Goal: Task Accomplishment & Management: Use online tool/utility

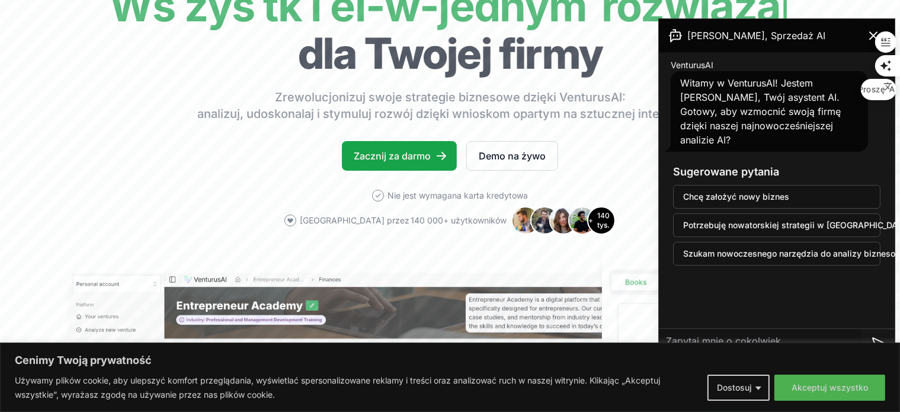
scroll to position [118, 0]
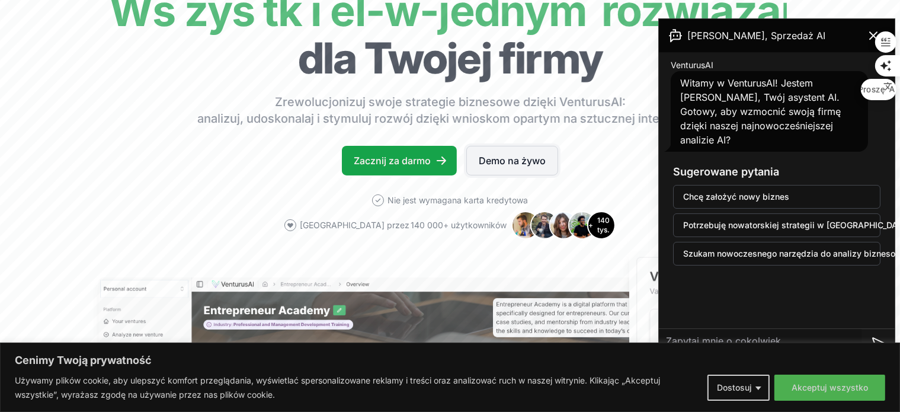
click at [515, 161] on font "Demo na żywo" at bounding box center [512, 161] width 67 height 12
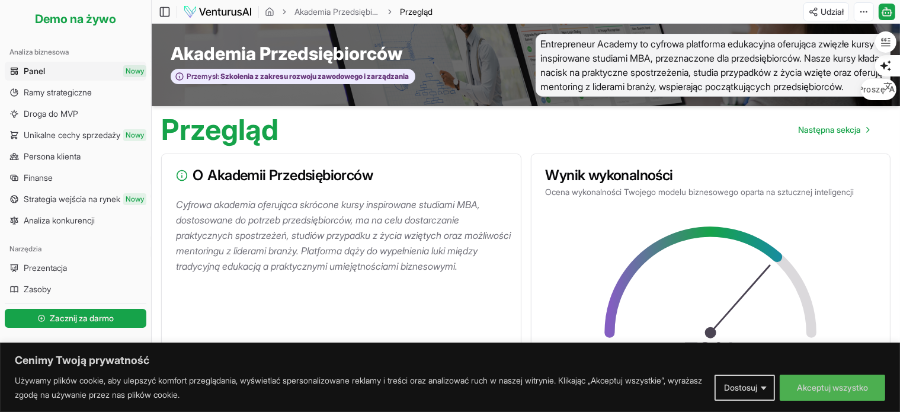
click at [38, 69] on font "Panel" at bounding box center [34, 71] width 21 height 10
click at [38, 92] on font "Ramy strategiczne" at bounding box center [58, 92] width 68 height 10
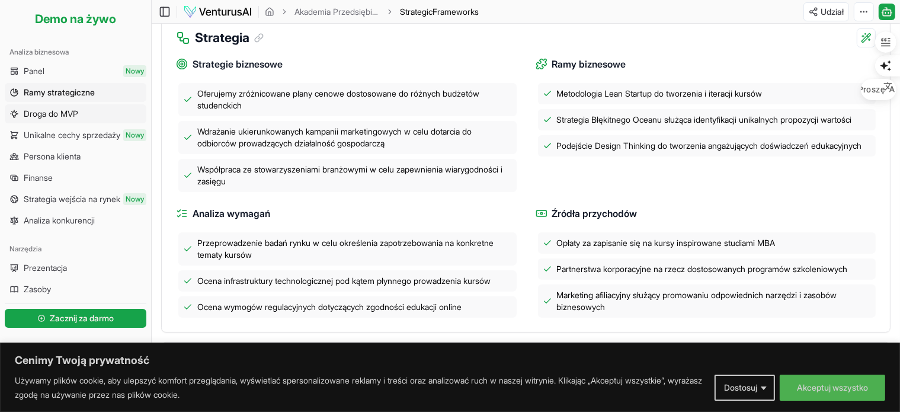
scroll to position [296, 0]
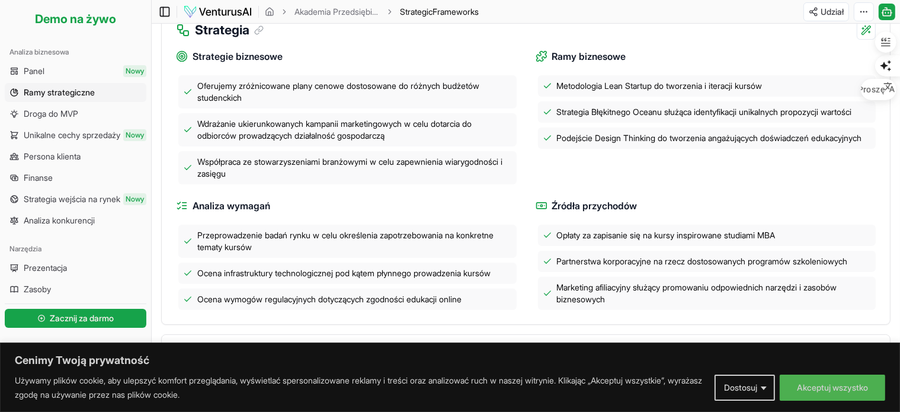
click at [163, 11] on icon at bounding box center [163, 11] width 0 height 9
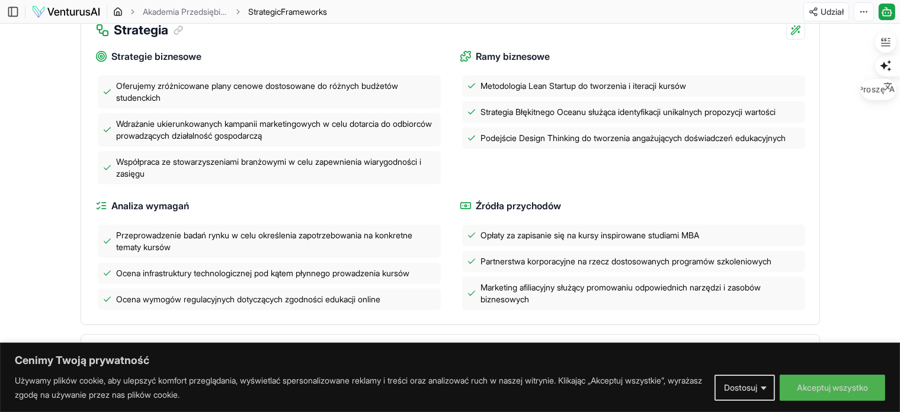
click at [117, 11] on icon "bułka tarta" at bounding box center [117, 11] width 9 height 9
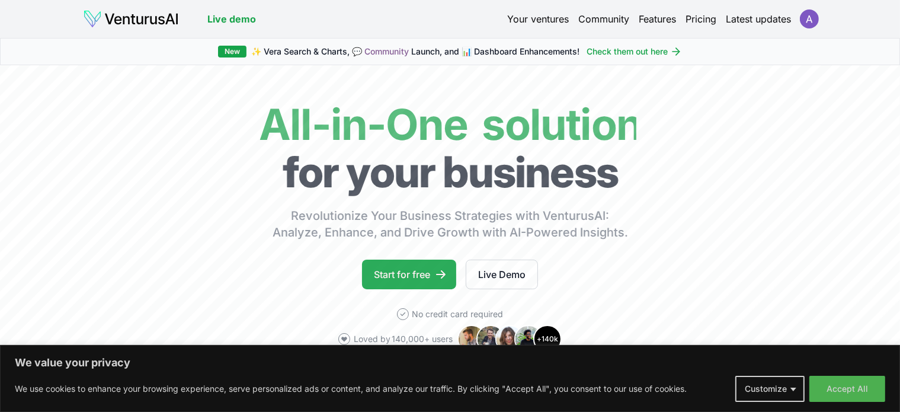
click at [426, 279] on link "Start for free" at bounding box center [409, 274] width 94 height 30
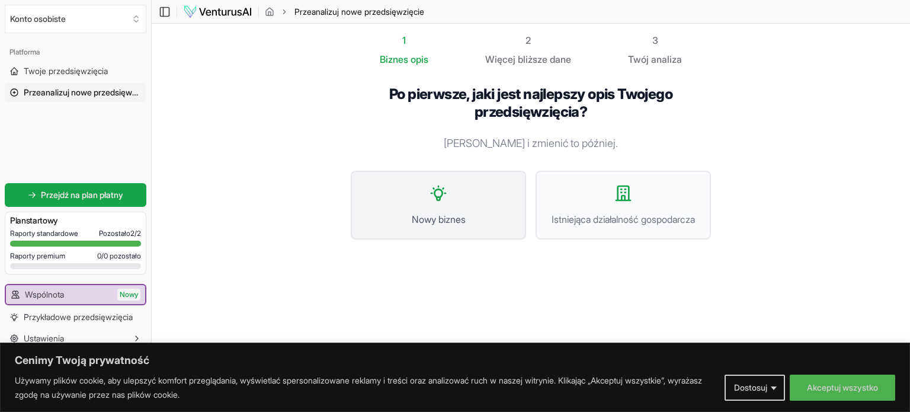
click at [442, 203] on icon at bounding box center [438, 193] width 19 height 19
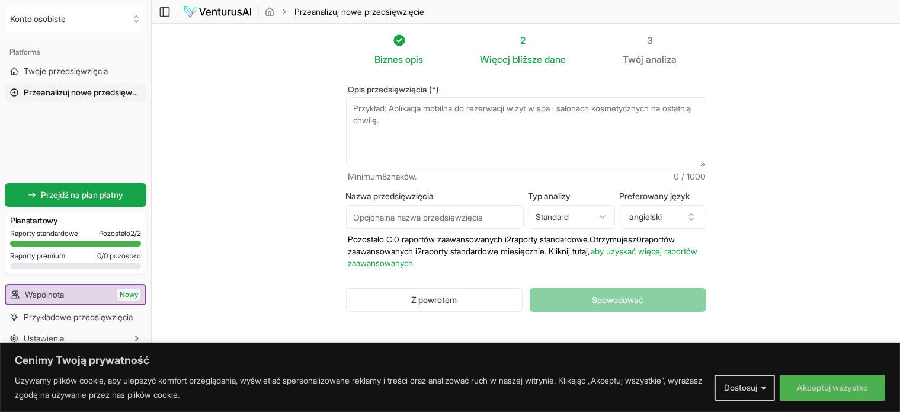
click at [358, 110] on textarea "Opis przedsięwzięcia (*)" at bounding box center [526, 132] width 360 height 70
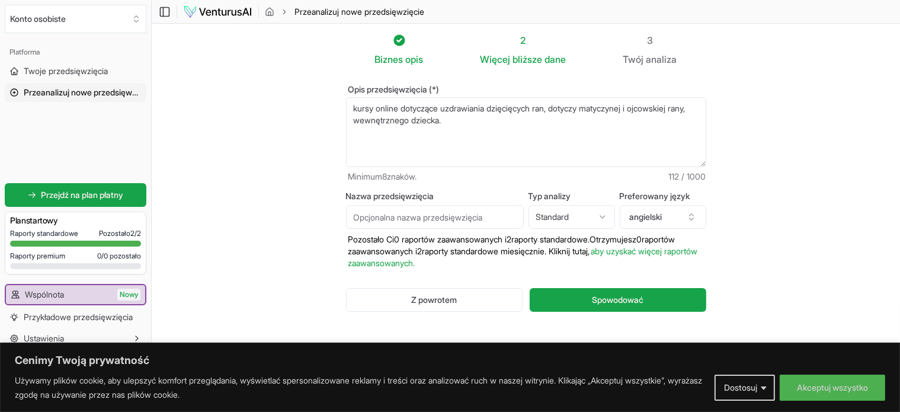
paste textarea "zajmuje sie tematykę samorozwoju i psychologii, koncentrując się na osiąganiu s…"
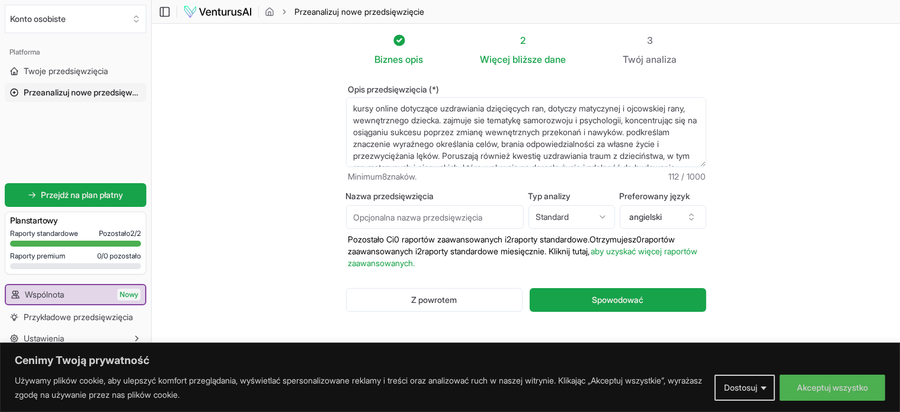
scroll to position [53, 0]
type textarea "kursy online dotyczące uzdrawiania dzięcięcych ran, dotyczy matyczynej i ojcows…"
click at [403, 217] on input "Nazwa przedsięwzięcia" at bounding box center [435, 217] width 178 height 24
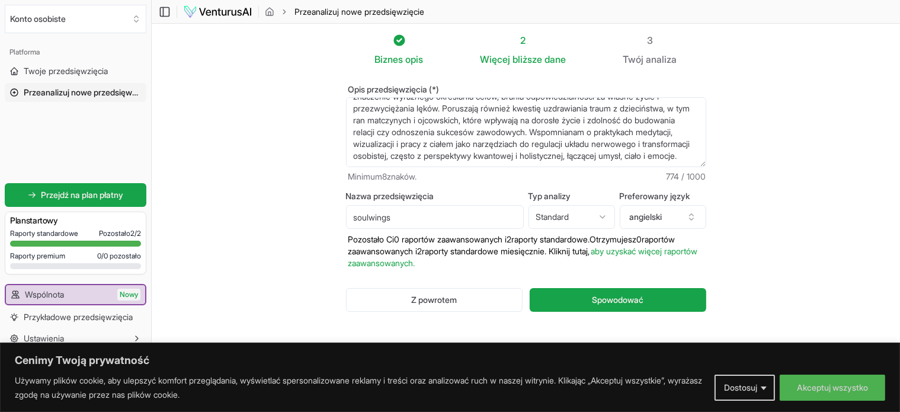
type input "soulwings"
click at [599, 214] on html "Cenimy Twoją prywatność Używamy plików cookie, aby ulepszyć komfort przeglądani…" at bounding box center [450, 206] width 900 height 412
select select "advanced"
click at [685, 216] on button "angielski" at bounding box center [662, 217] width 86 height 24
type input "pol"
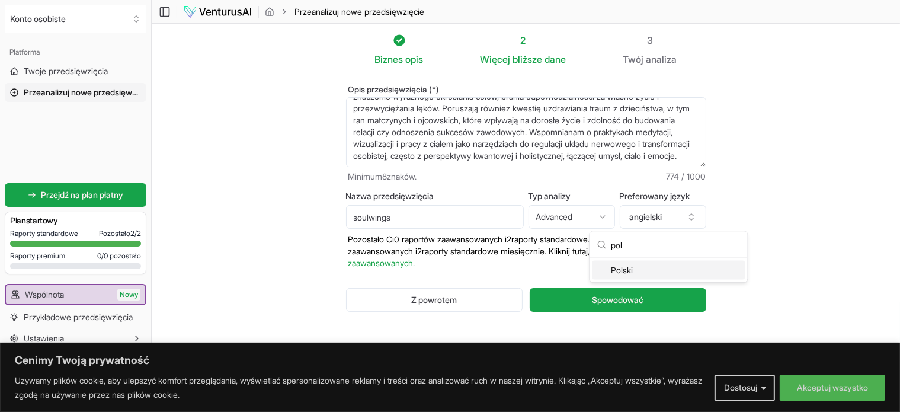
click at [628, 269] on font "Polski" at bounding box center [622, 270] width 22 height 10
click at [598, 215] on html "Cenimy Twoją prywatność Używamy plików cookie, aby ulepszyć komfort przeglądani…" at bounding box center [450, 206] width 900 height 412
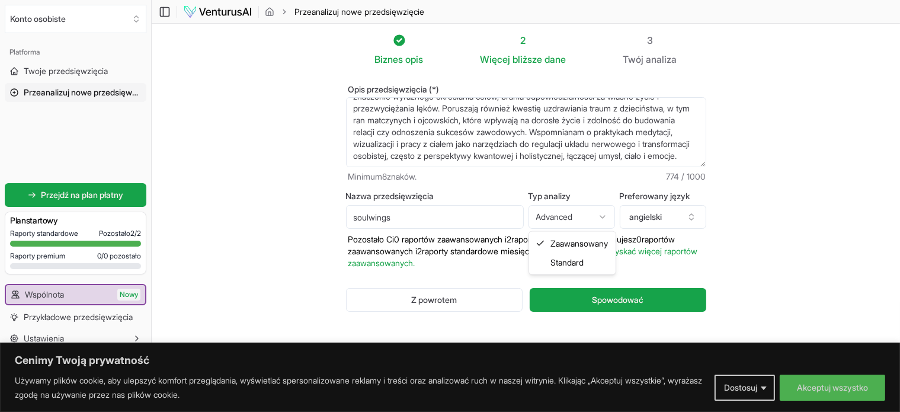
select select "standard"
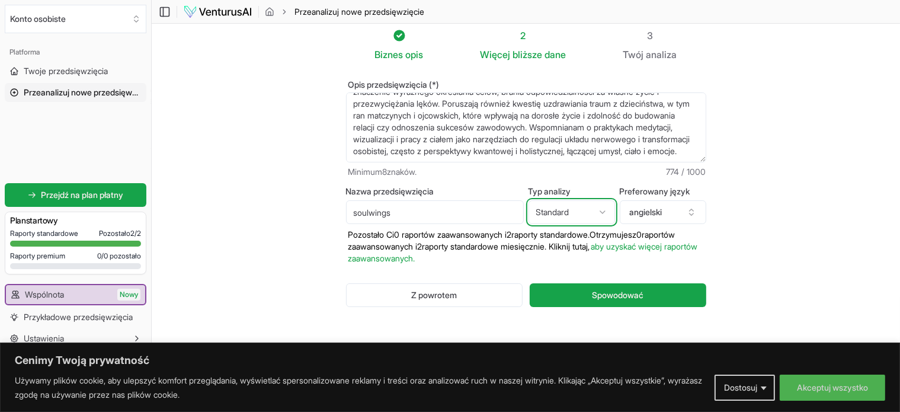
scroll to position [6, 0]
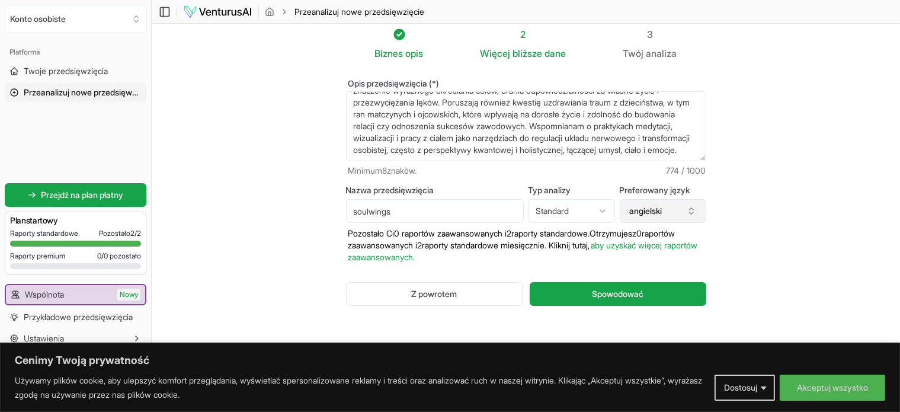
click at [673, 210] on button "angielski" at bounding box center [662, 211] width 86 height 24
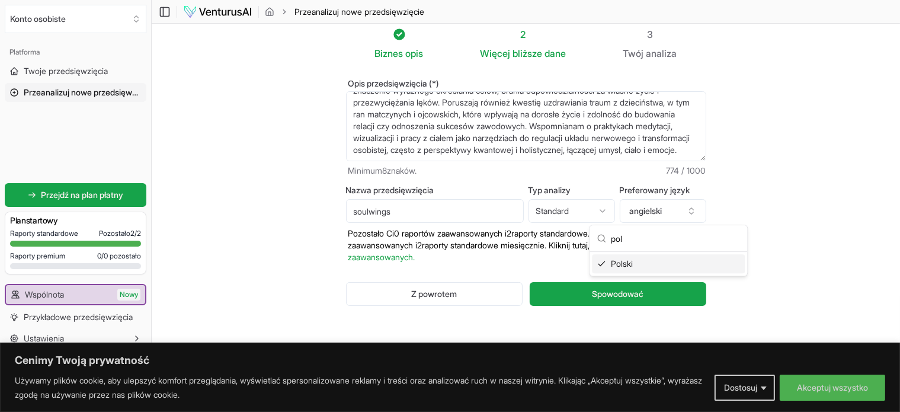
type input "pol"
click at [613, 262] on font "Polski" at bounding box center [622, 263] width 22 height 10
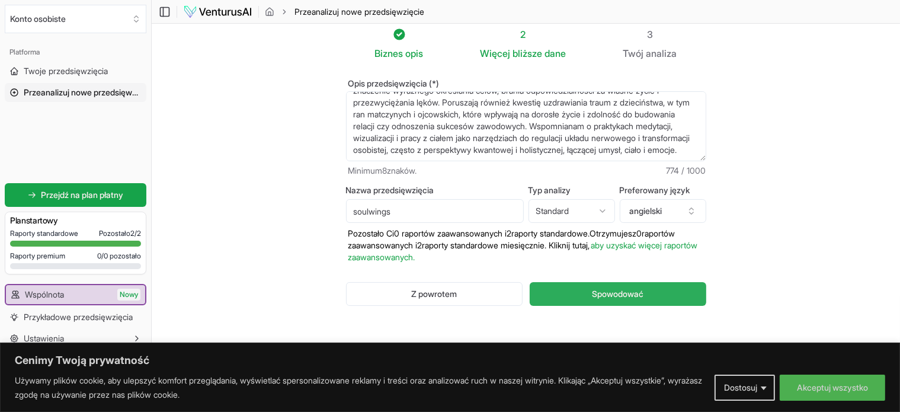
click at [625, 284] on button "Spowodować" at bounding box center [617, 294] width 176 height 24
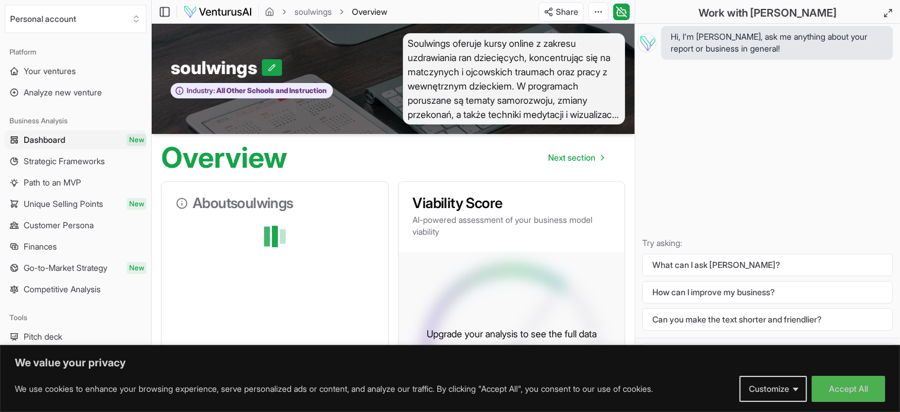
click at [500, 10] on div "Toggle Sidebar soulwings Overview Share Toggle Chat Sidebar" at bounding box center [393, 11] width 483 height 19
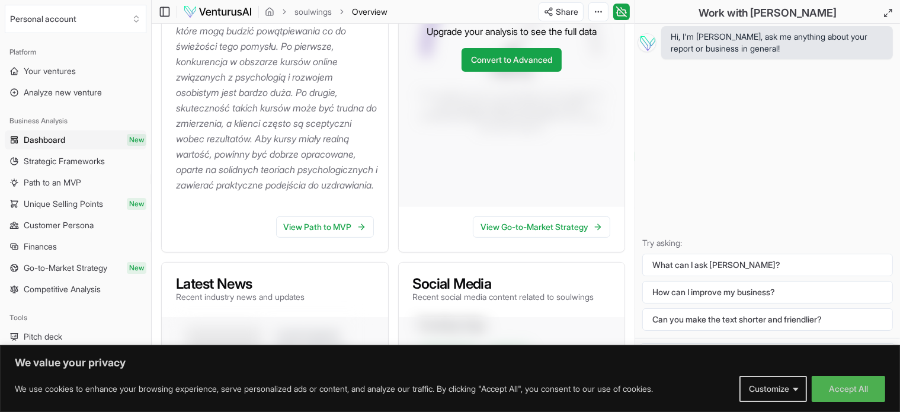
scroll to position [415, 0]
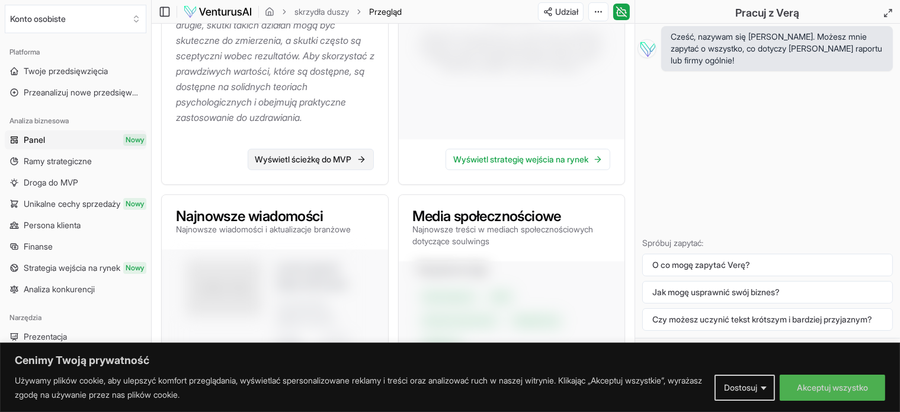
click at [317, 164] on font "Wyświetl ścieżkę do MVP" at bounding box center [303, 159] width 97 height 10
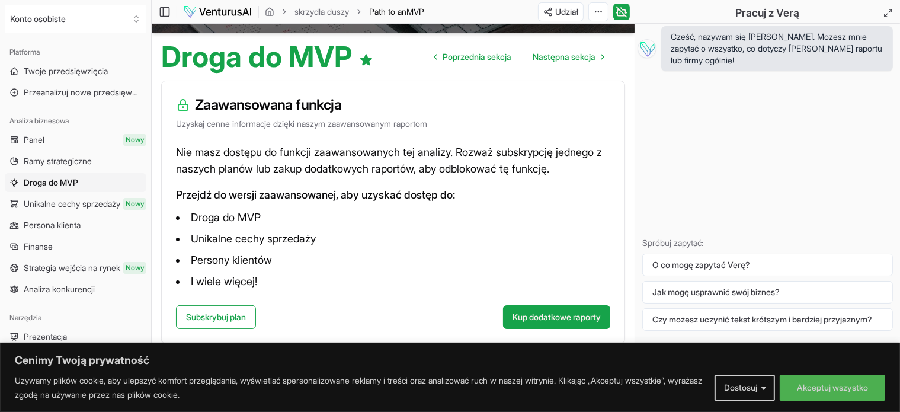
scroll to position [41, 0]
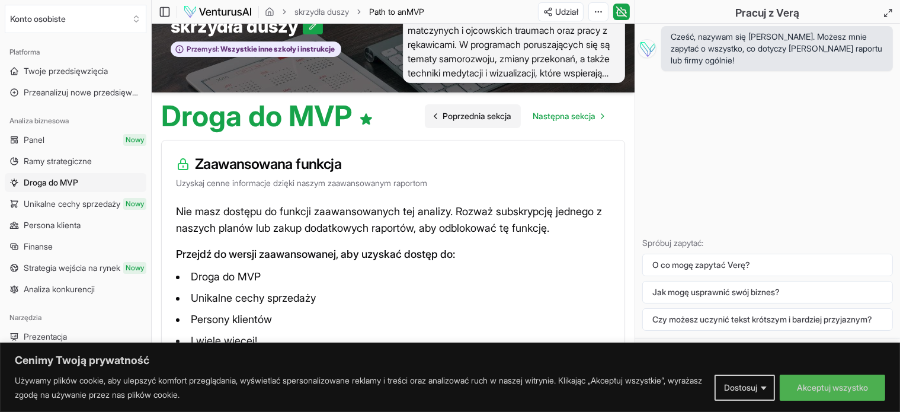
click at [431, 115] on icon "Przejdź do poprzedniej strony" at bounding box center [435, 115] width 9 height 9
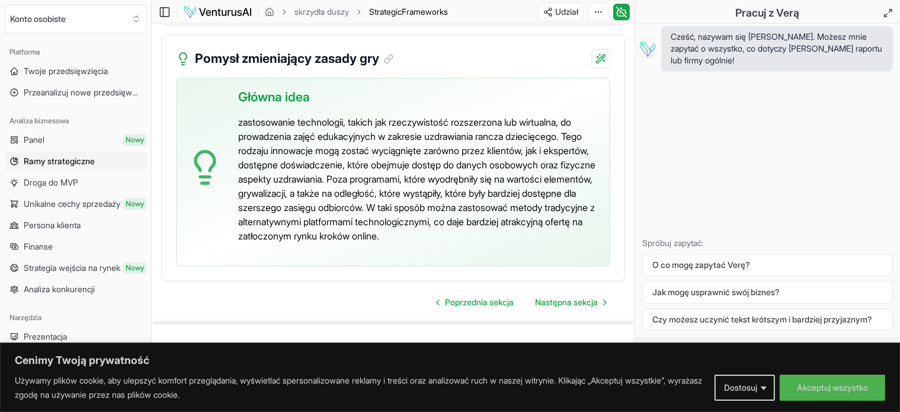
scroll to position [2939, 0]
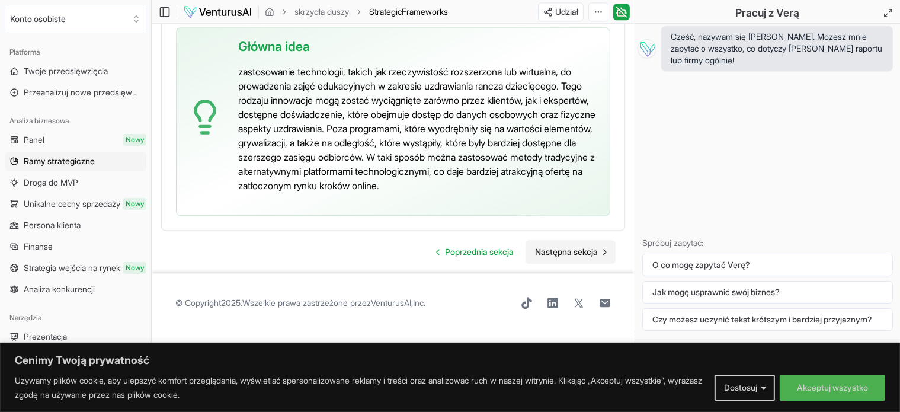
click at [577, 256] on font "Następna sekcja" at bounding box center [566, 251] width 63 height 10
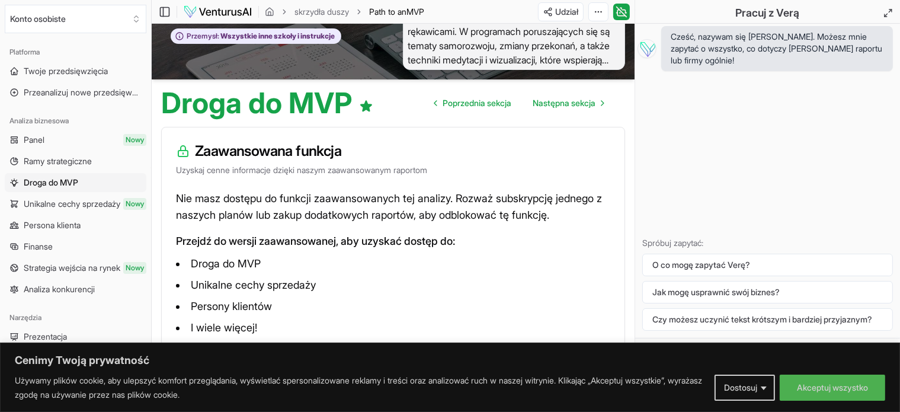
scroll to position [101, 0]
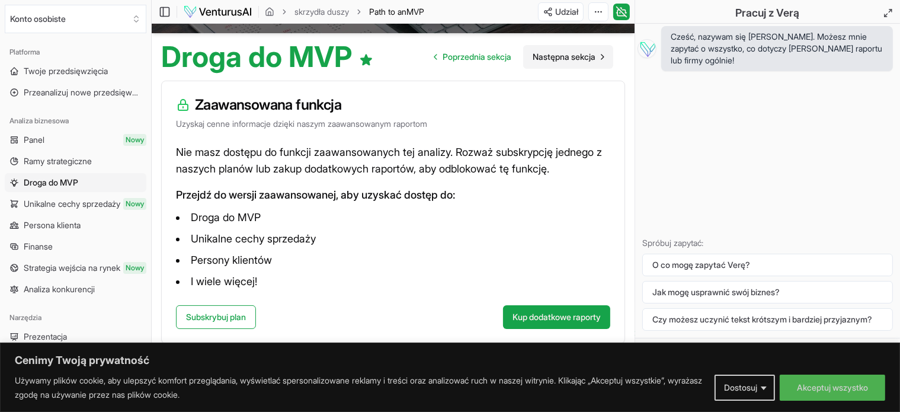
click at [577, 56] on font "Następna sekcja" at bounding box center [563, 57] width 63 height 10
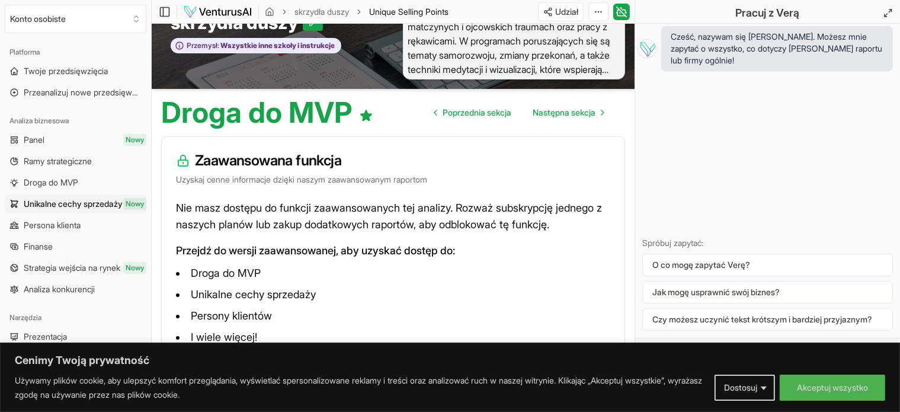
scroll to position [101, 0]
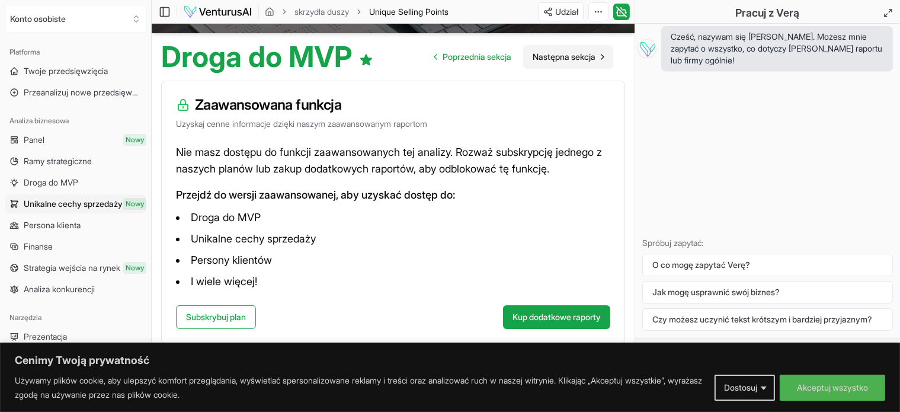
click at [558, 52] on font "Następna sekcja" at bounding box center [563, 57] width 63 height 10
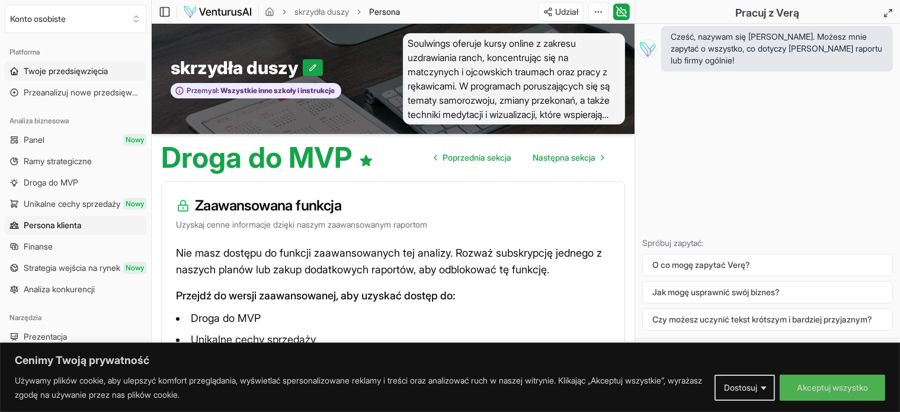
click at [62, 68] on font "Twoje przedsięwzięcia" at bounding box center [66, 71] width 84 height 10
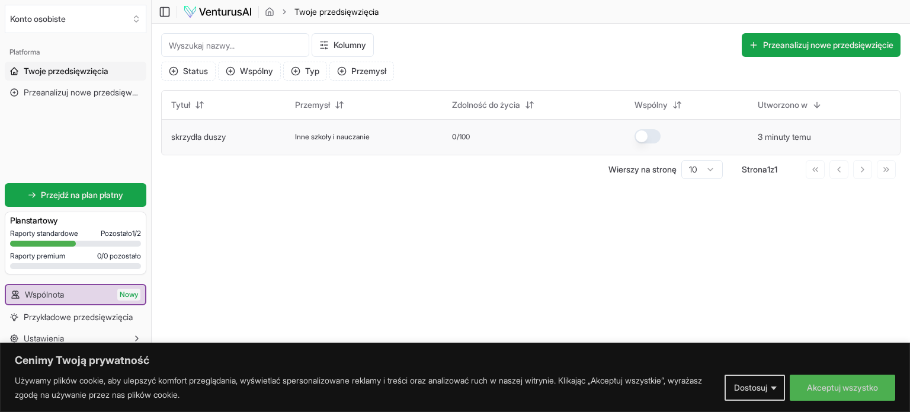
click at [313, 138] on font "Inne szkoły i nauczanie" at bounding box center [332, 136] width 75 height 9
click at [171, 71] on icon "button" at bounding box center [173, 70] width 9 height 9
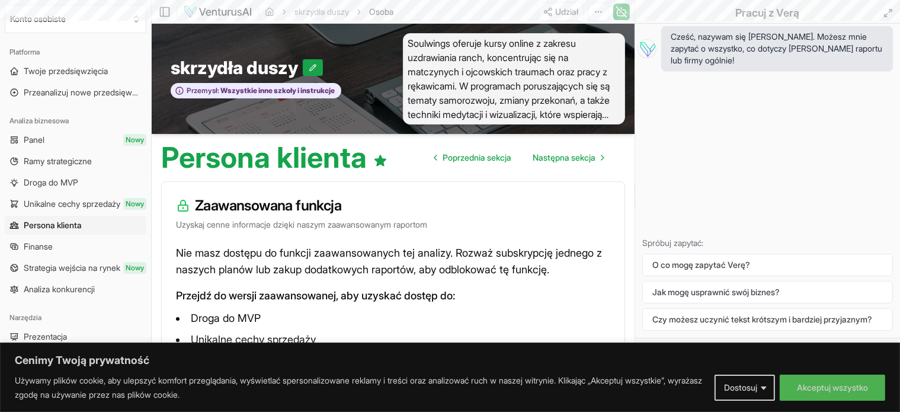
scroll to position [101, 0]
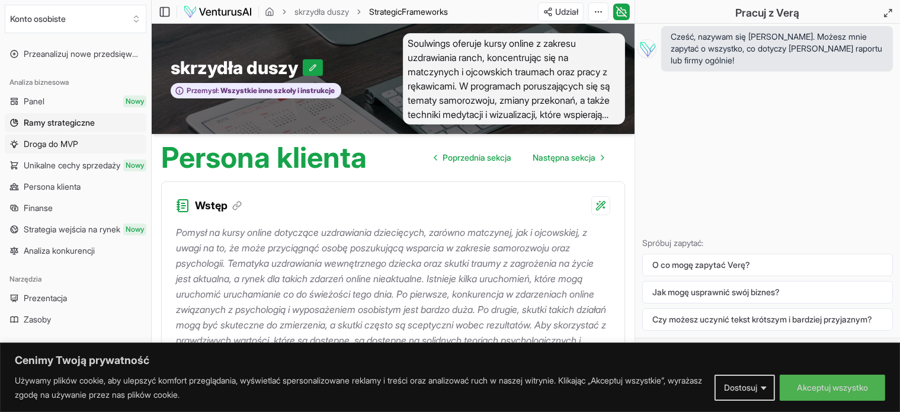
scroll to position [59, 0]
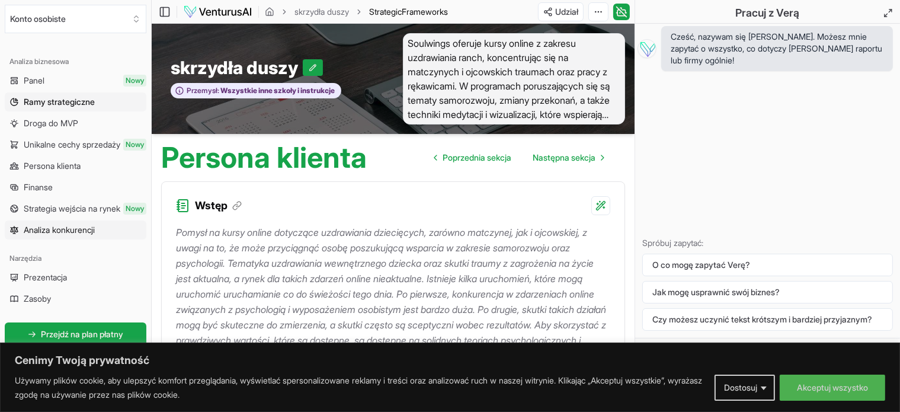
click at [89, 227] on font "Analiza konkurencji" at bounding box center [59, 229] width 71 height 10
